Goal: Information Seeking & Learning: Learn about a topic

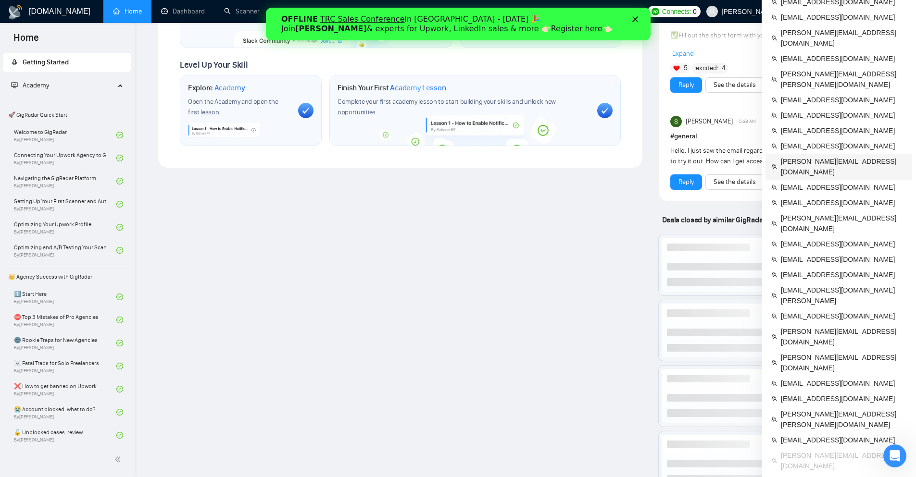
scroll to position [653, 0]
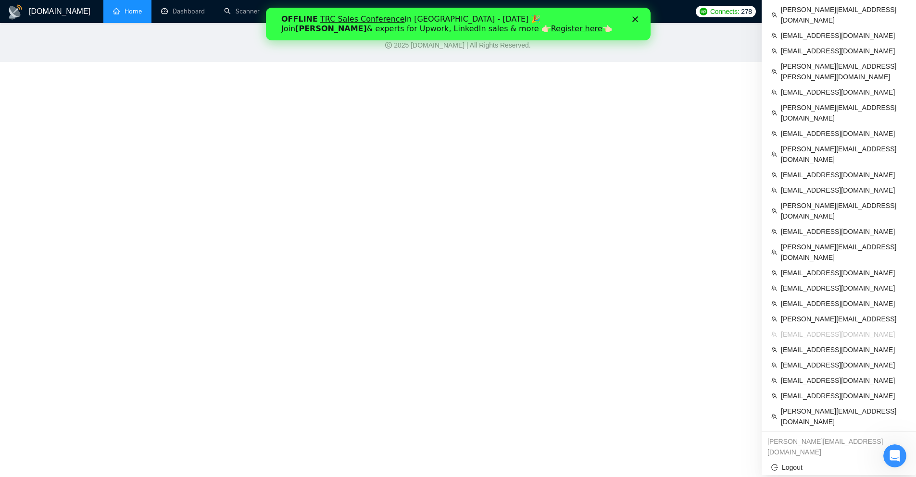
scroll to position [267, 0]
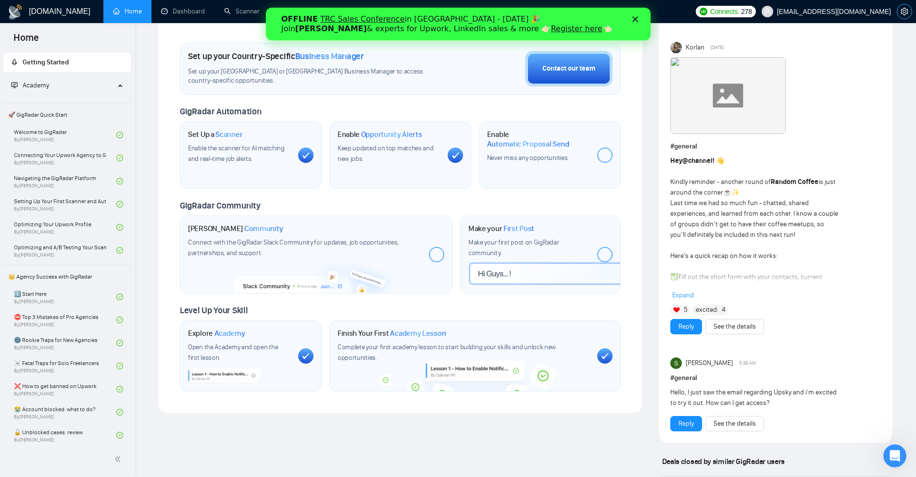
click at [904, 12] on icon "setting" at bounding box center [904, 12] width 7 height 8
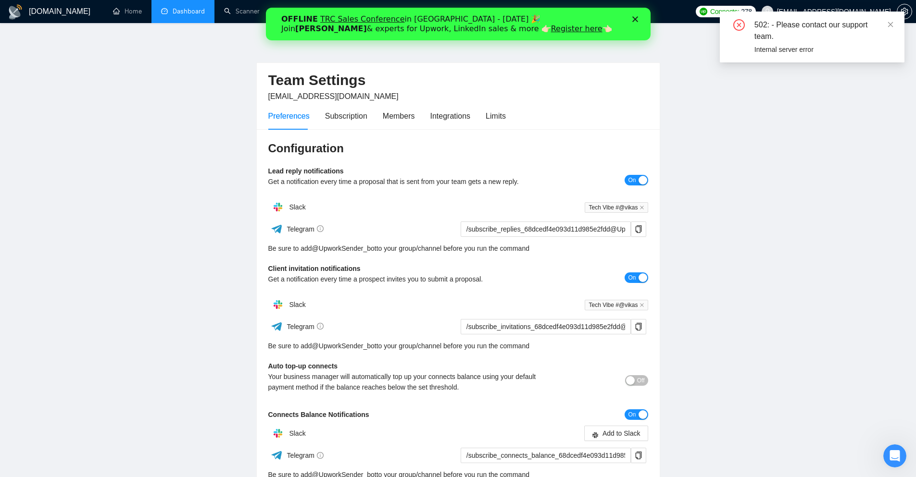
click at [172, 13] on link "Dashboard" at bounding box center [183, 11] width 44 height 8
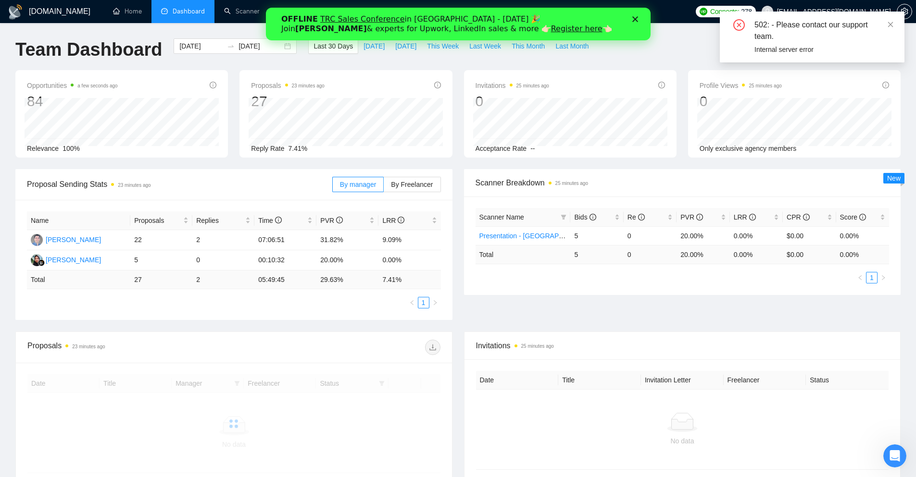
scroll to position [94, 0]
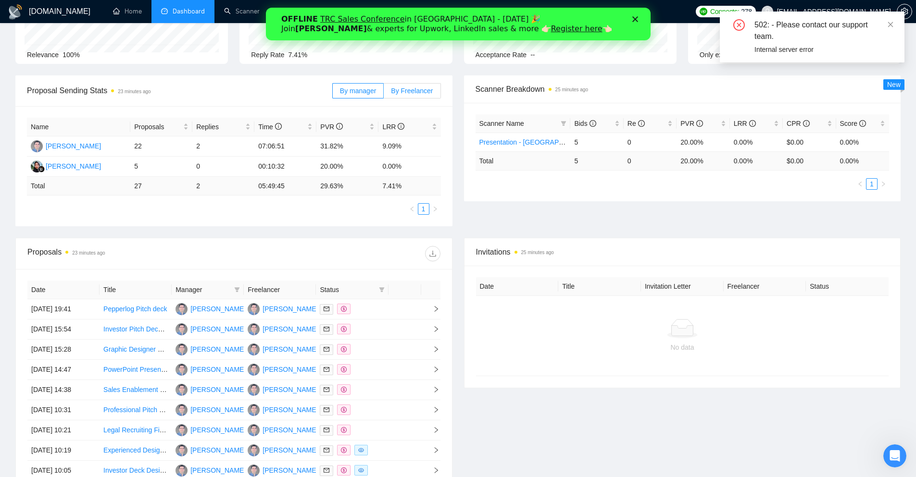
click at [418, 93] on span "By Freelancer" at bounding box center [412, 91] width 42 height 8
click at [384, 93] on input "By Freelancer" at bounding box center [384, 93] width 0 height 0
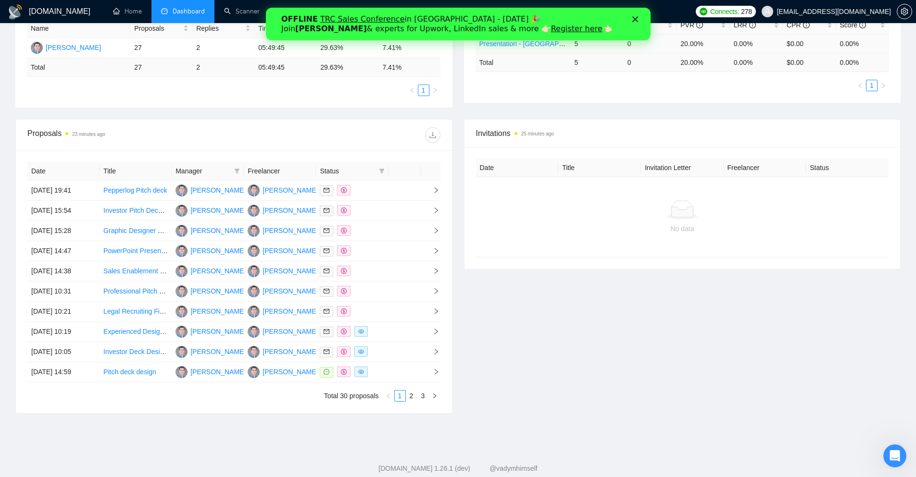
scroll to position [214, 0]
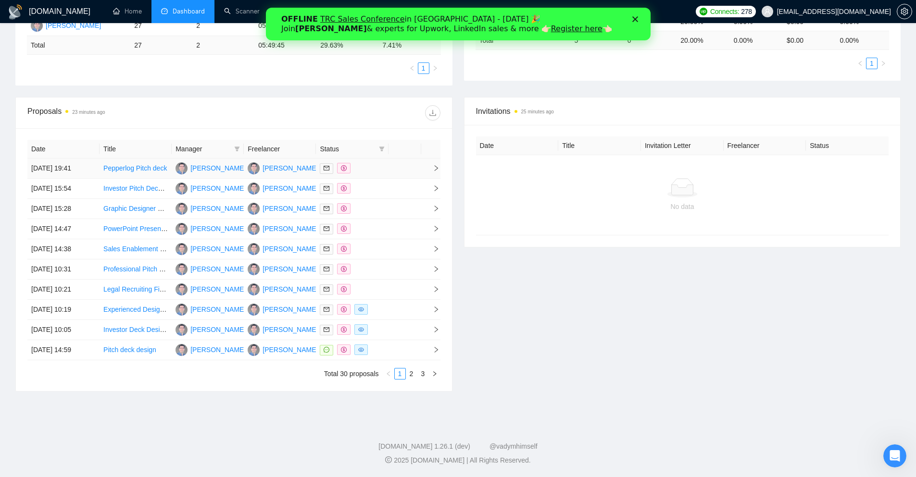
click at [387, 166] on td at bounding box center [352, 169] width 72 height 20
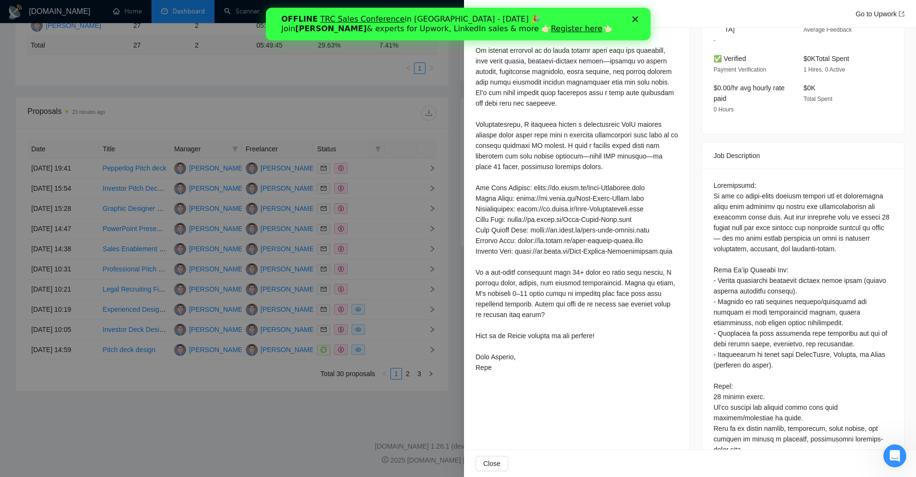
scroll to position [0, 0]
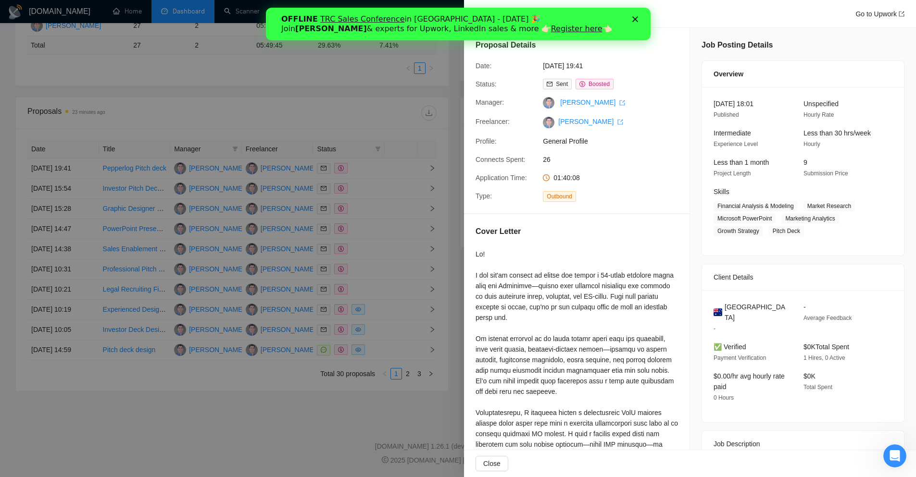
click at [634, 17] on icon "Close" at bounding box center [635, 19] width 6 height 6
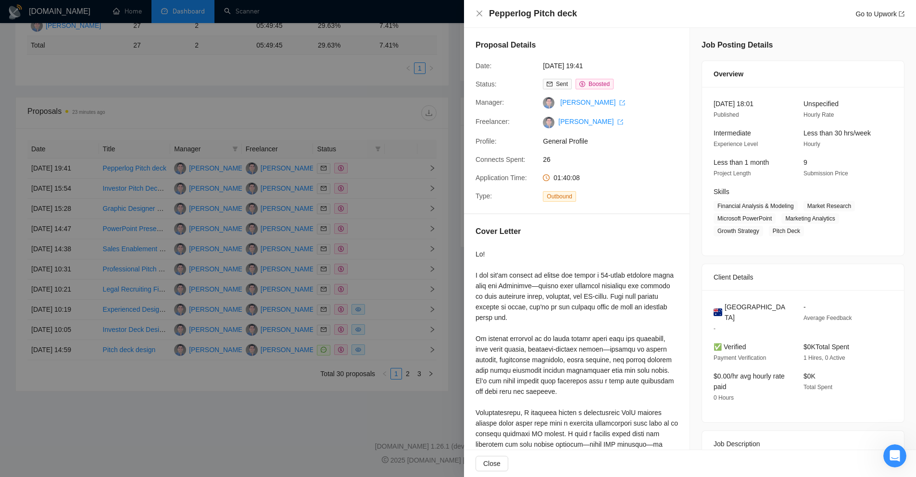
click at [513, 13] on h4 "Pepperlog Pitch deck" at bounding box center [533, 14] width 88 height 12
drag, startPoint x: 513, startPoint y: 13, endPoint x: 565, endPoint y: 15, distance: 52.0
click at [565, 15] on h4 "Pepperlog Pitch deck" at bounding box center [533, 14] width 88 height 12
drag, startPoint x: 565, startPoint y: 15, endPoint x: 514, endPoint y: 11, distance: 50.7
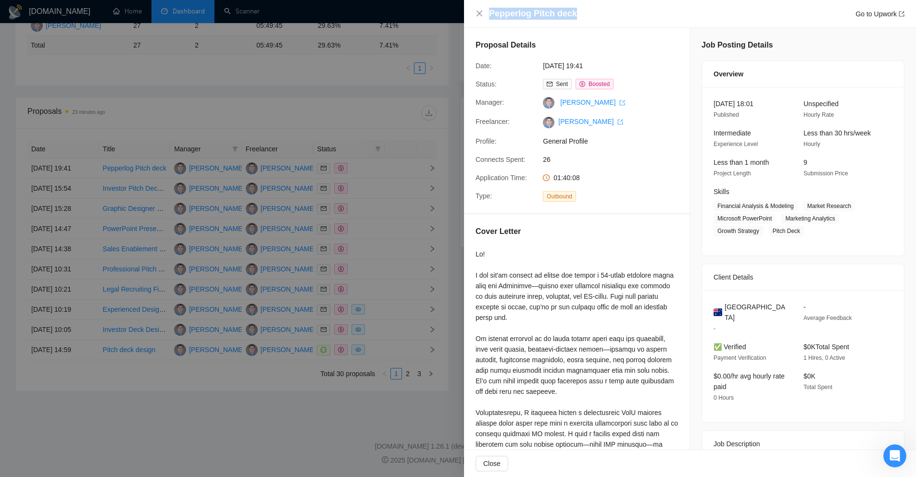
click at [514, 11] on h4 "Pepperlog Pitch deck" at bounding box center [533, 14] width 88 height 12
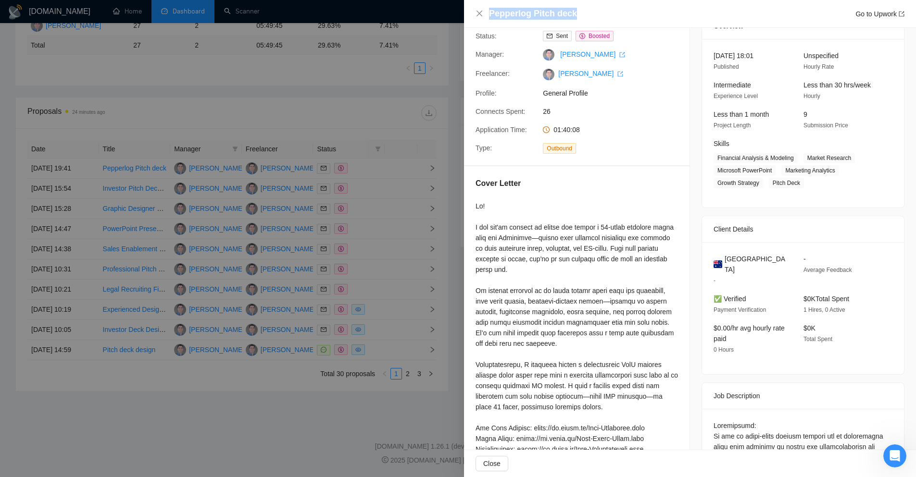
scroll to position [166, 0]
